Goal: Information Seeking & Learning: Understand process/instructions

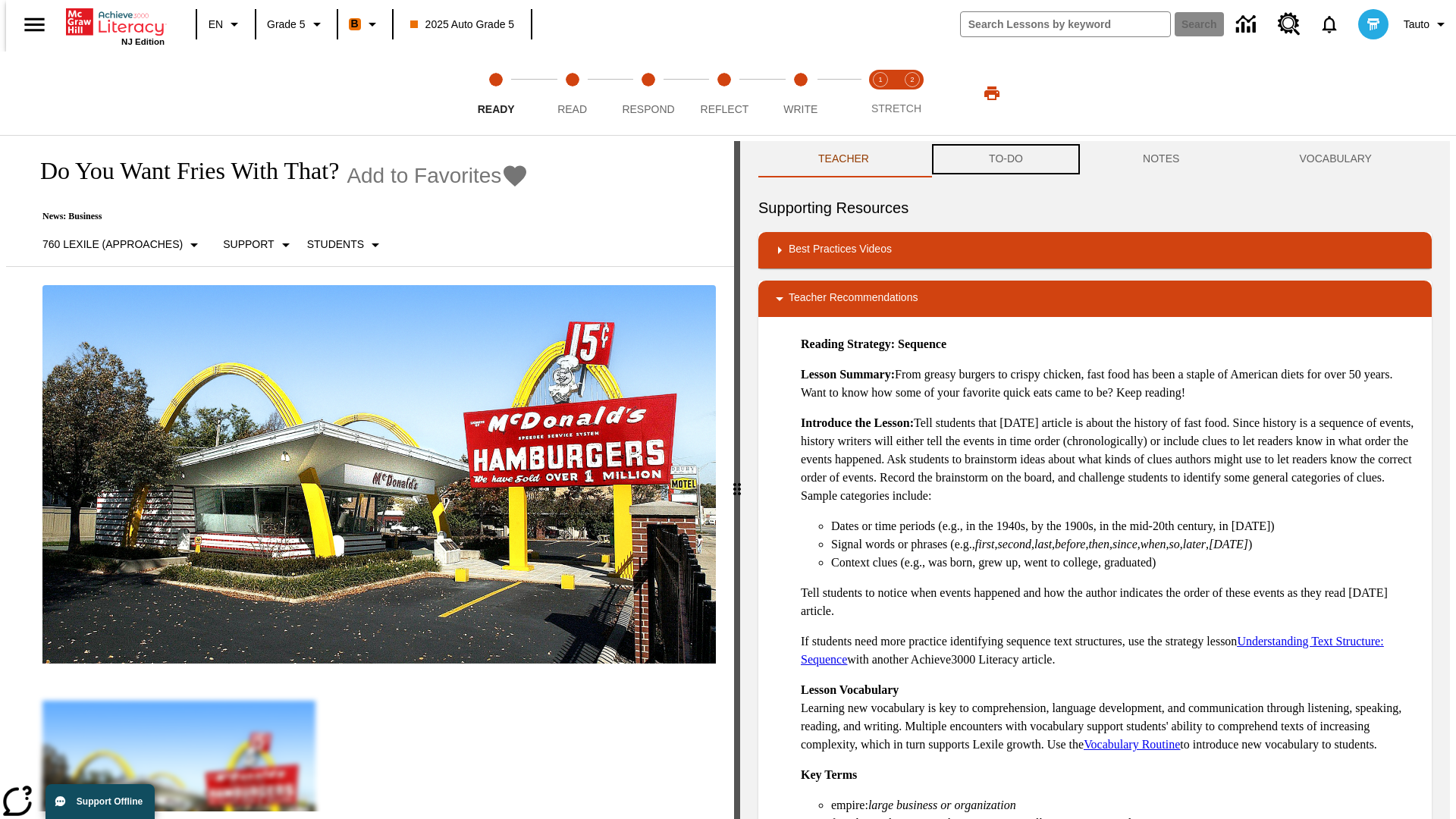
click at [1005, 159] on button "TO-DO" at bounding box center [1006, 159] width 154 height 37
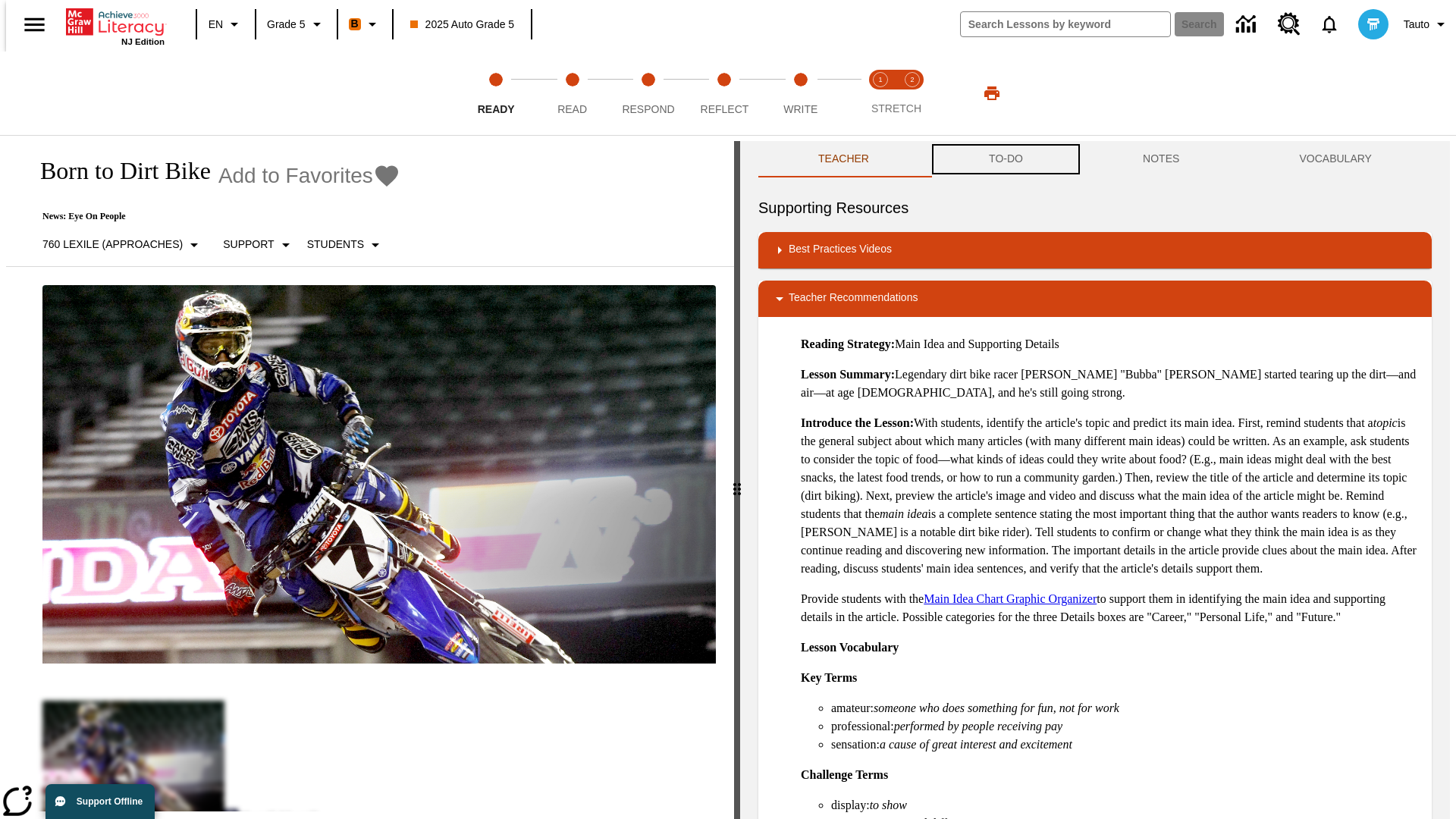
click at [1005, 159] on button "TO-DO" at bounding box center [1006, 159] width 154 height 37
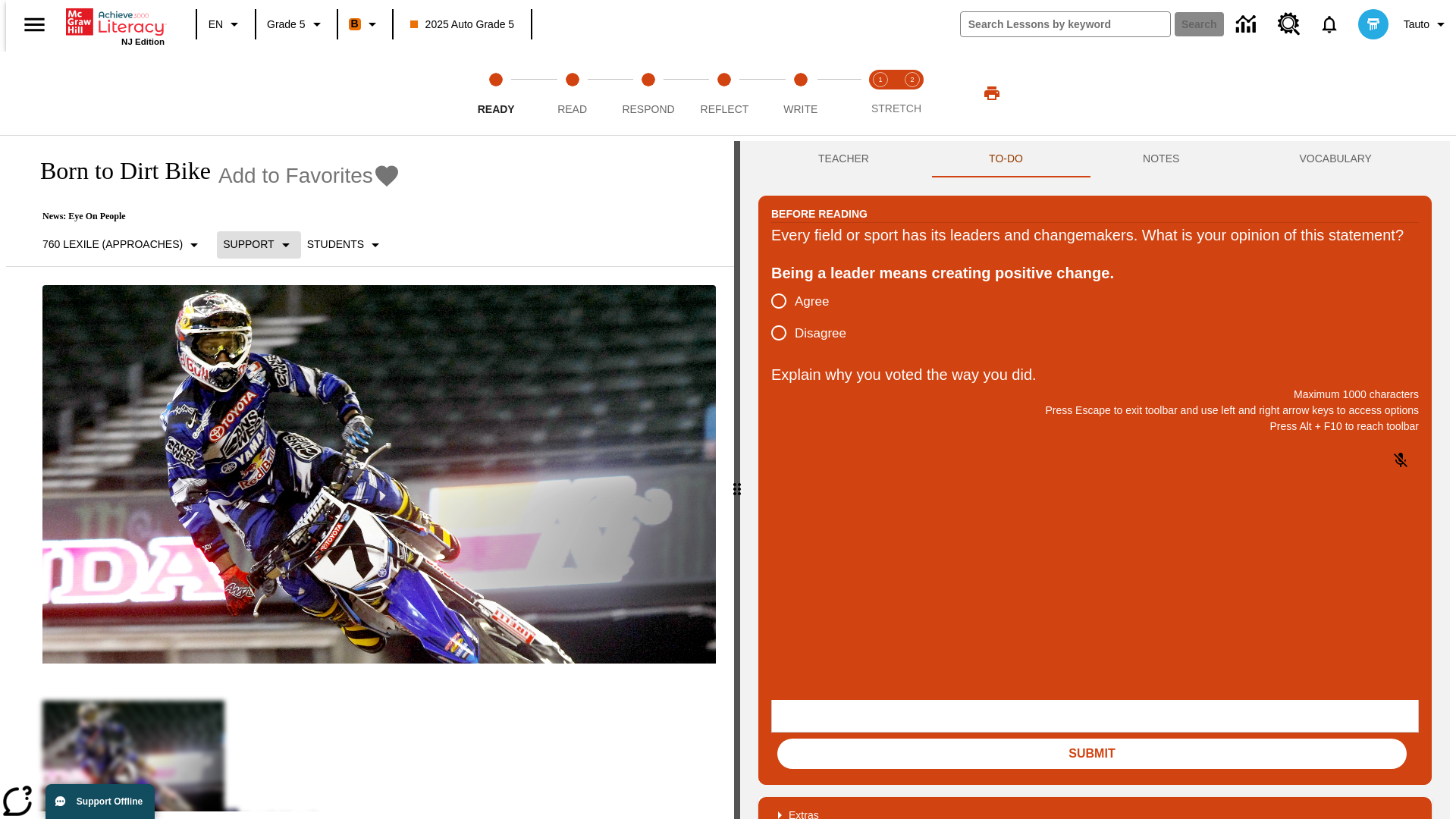
click at [251, 244] on p "Support" at bounding box center [249, 244] width 51 height 16
click at [267, 333] on p "Support" at bounding box center [267, 333] width 89 height 16
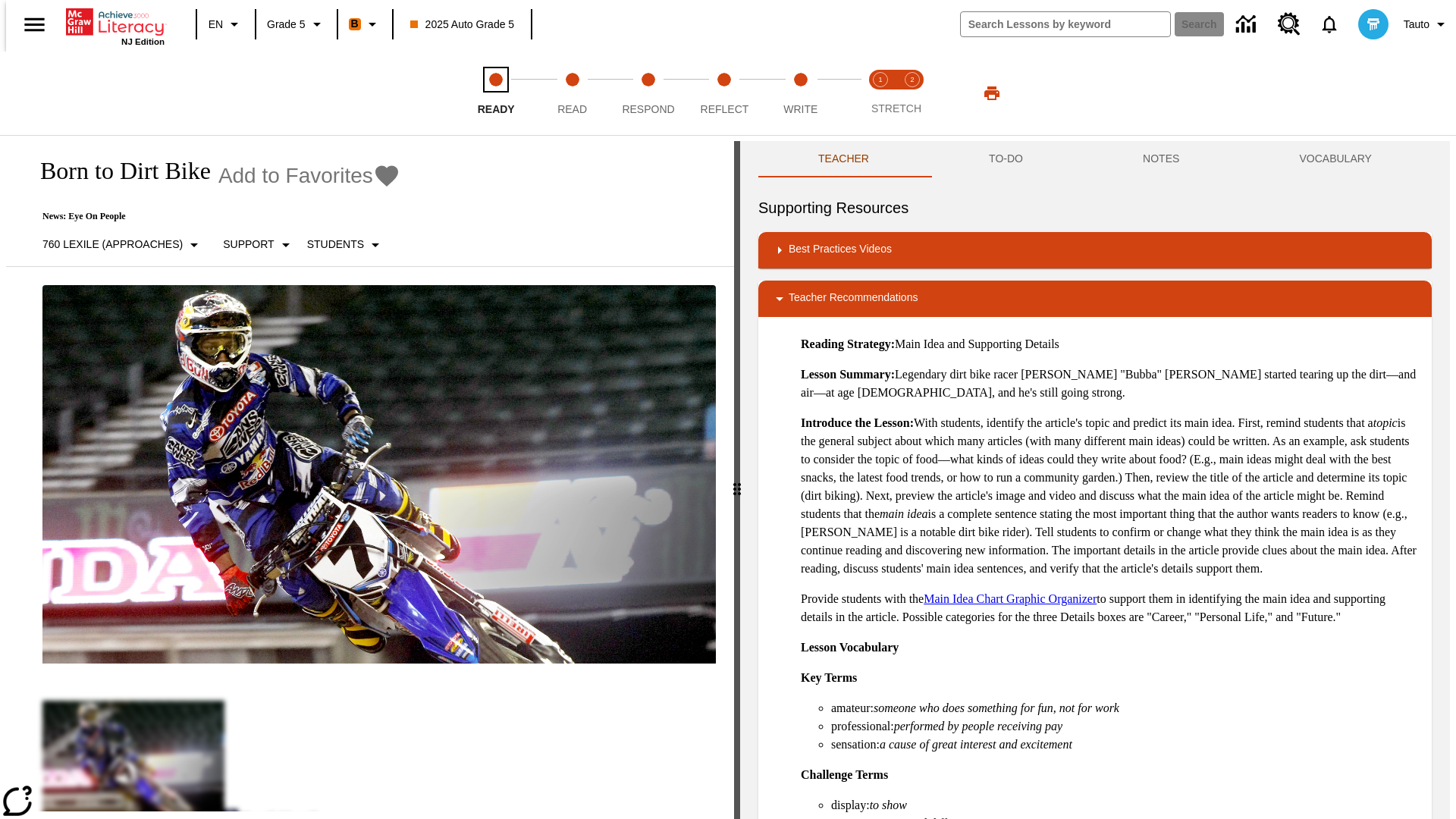
click at [496, 93] on span "Ready" at bounding box center [495, 103] width 37 height 27
click at [1005, 159] on button "TO-DO" at bounding box center [1006, 159] width 154 height 37
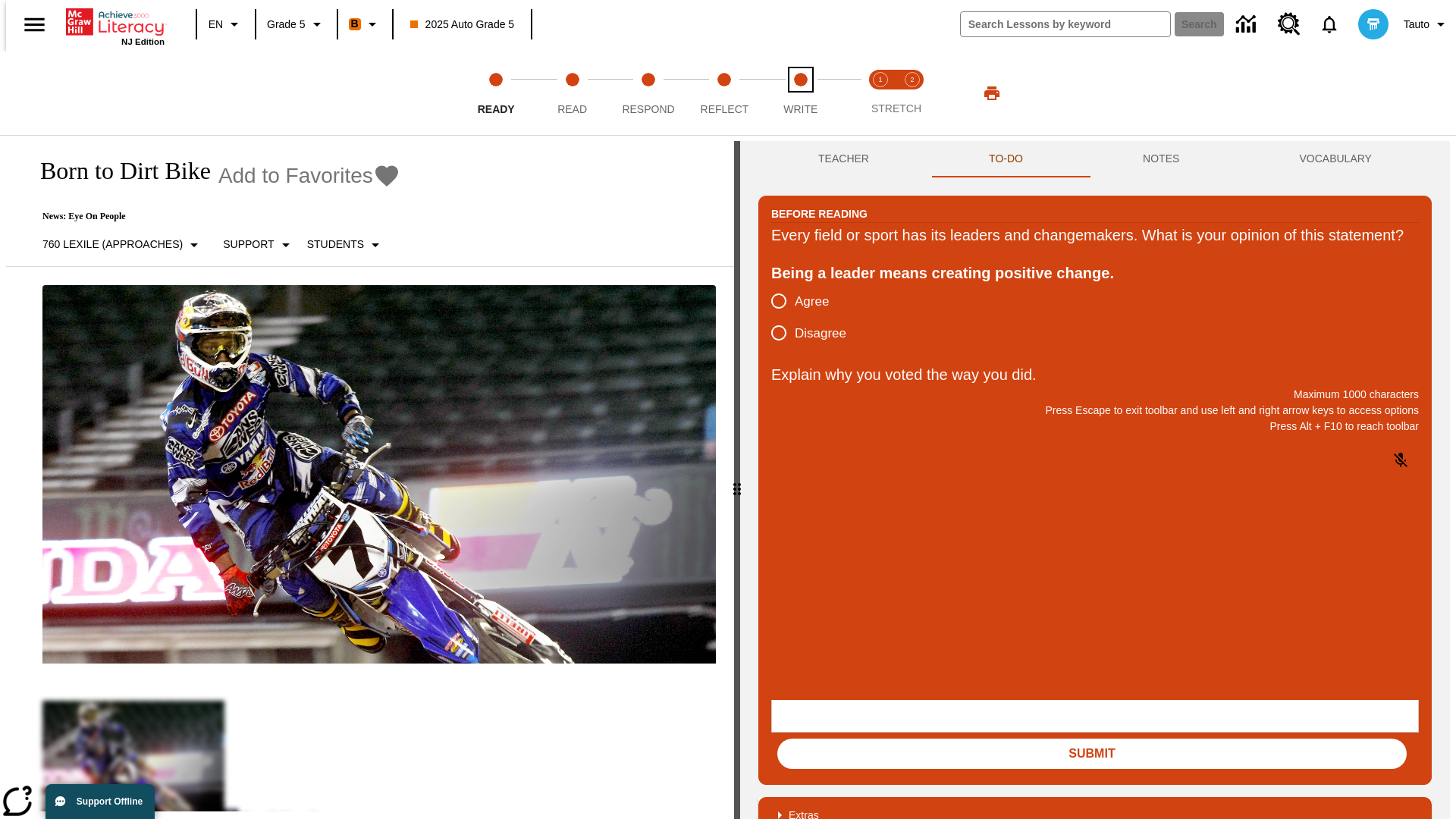
click at [801, 93] on span "Write" at bounding box center [801, 103] width 34 height 27
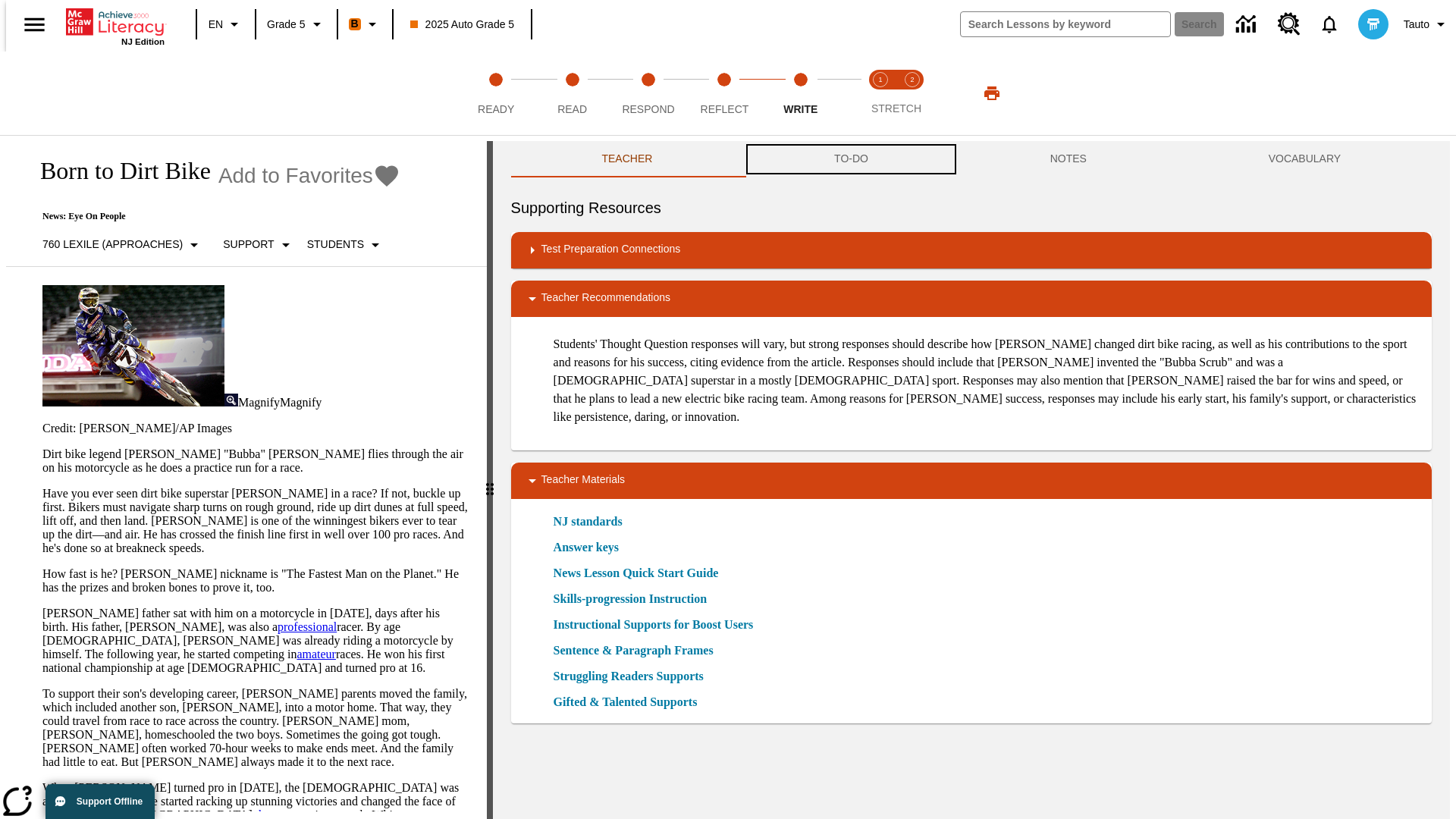
scroll to position [1, 0]
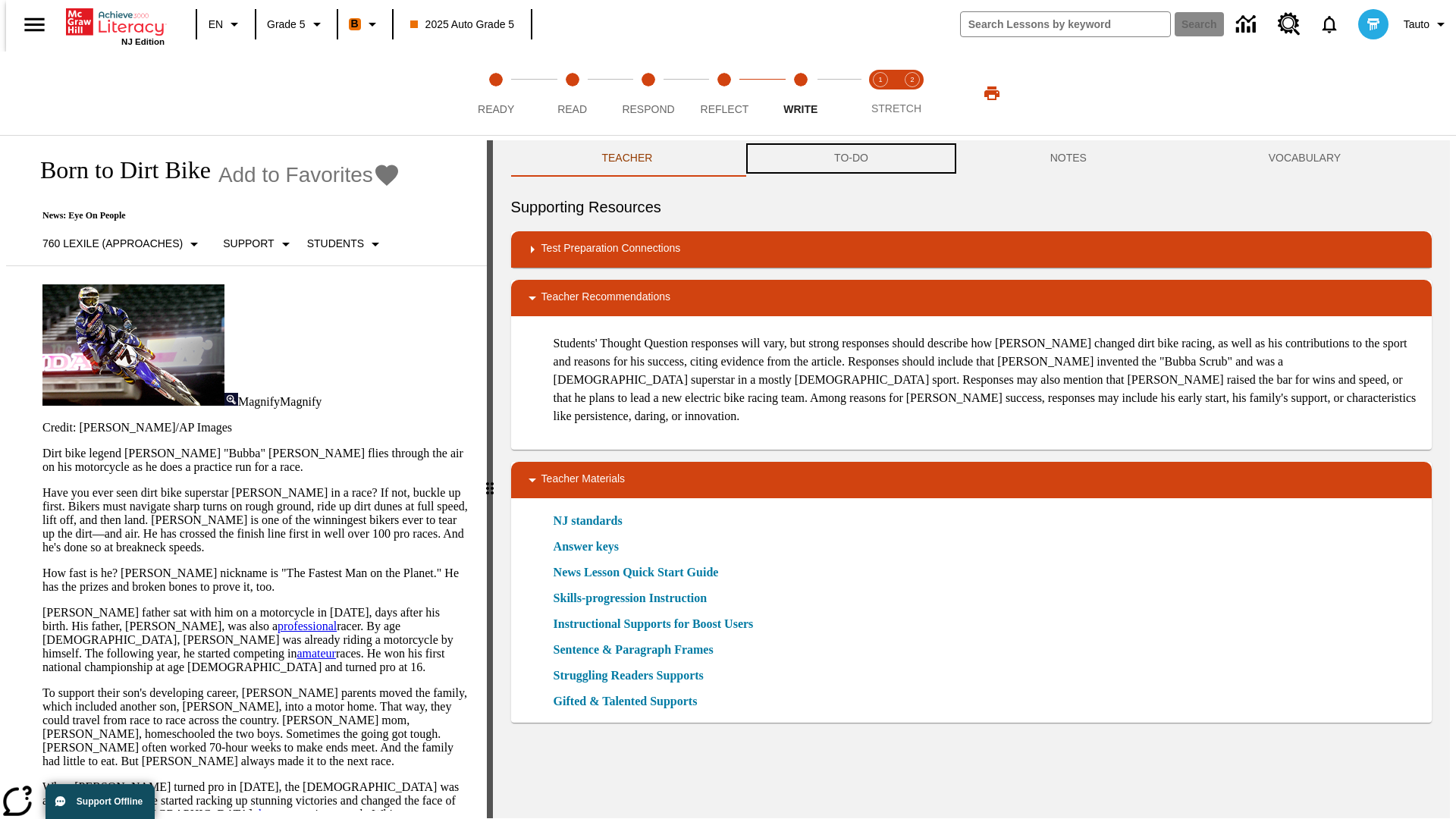
click at [850, 159] on button "TO-DO" at bounding box center [851, 158] width 217 height 37
